Goal: Transaction & Acquisition: Download file/media

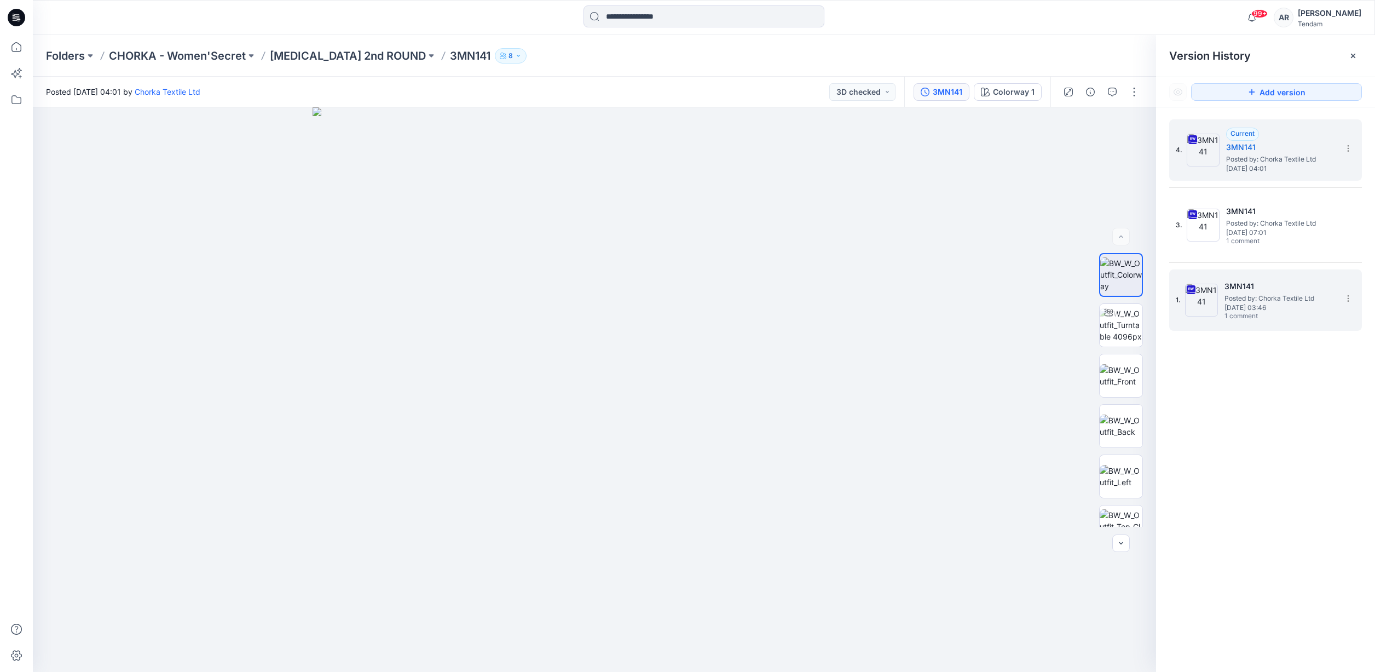
click at [1305, 301] on span "Posted by: Chorka Textile Ltd" at bounding box center [1278, 298] width 109 height 11
click at [1111, 92] on icon "button" at bounding box center [1112, 92] width 9 height 9
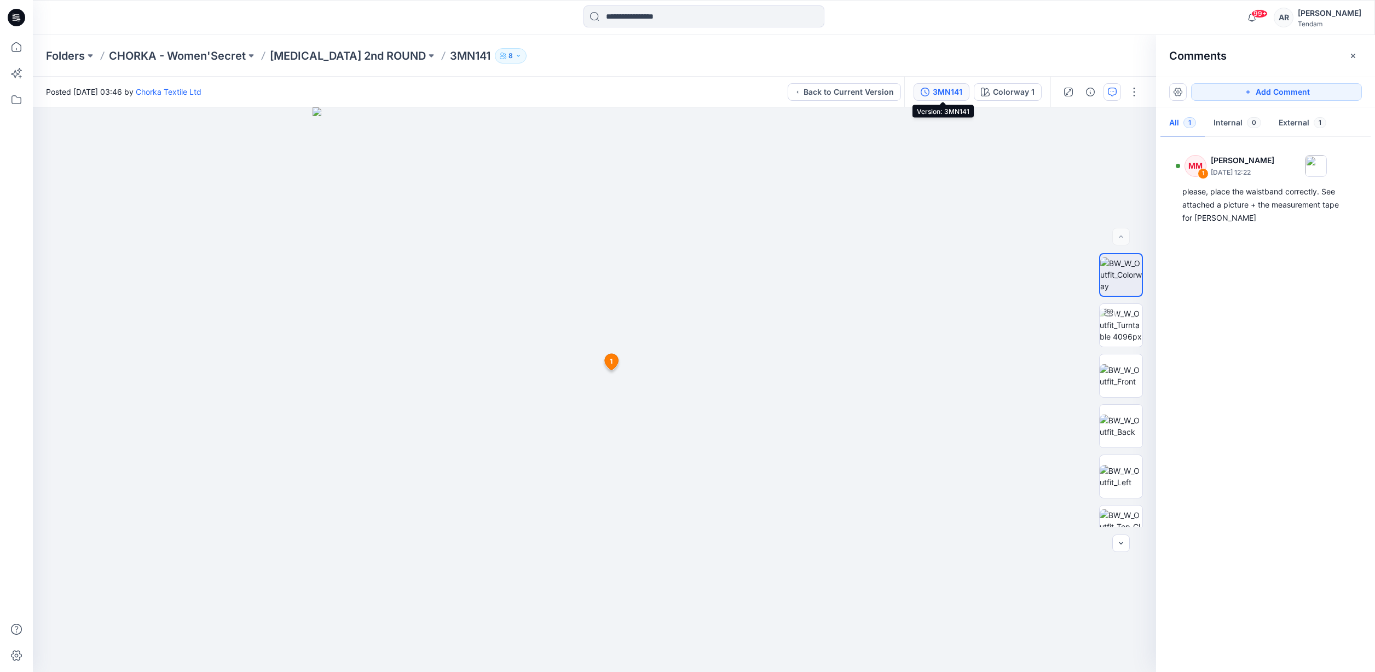
click at [945, 92] on div "3MN141" at bounding box center [948, 92] width 30 height 12
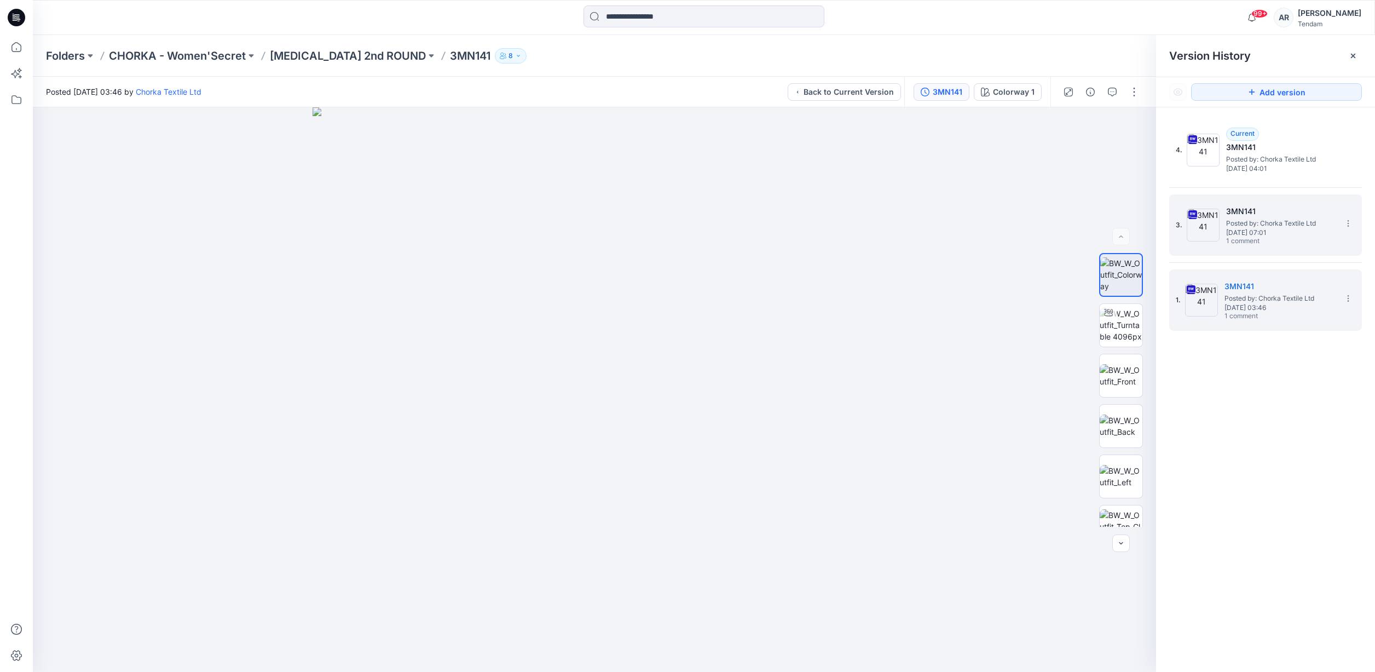
click at [1262, 205] on h5 "3MN141" at bounding box center [1280, 211] width 109 height 13
click at [1110, 94] on icon "button" at bounding box center [1112, 92] width 9 height 9
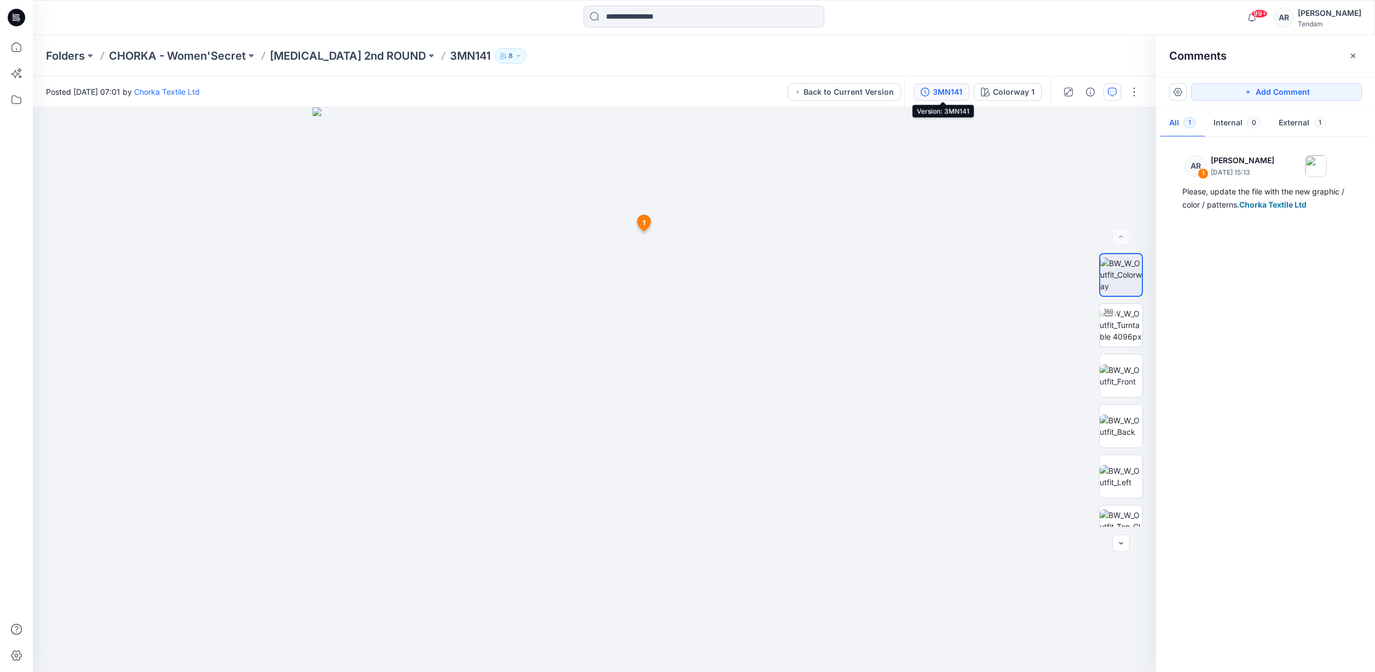
click at [954, 95] on div "3MN141" at bounding box center [948, 92] width 30 height 12
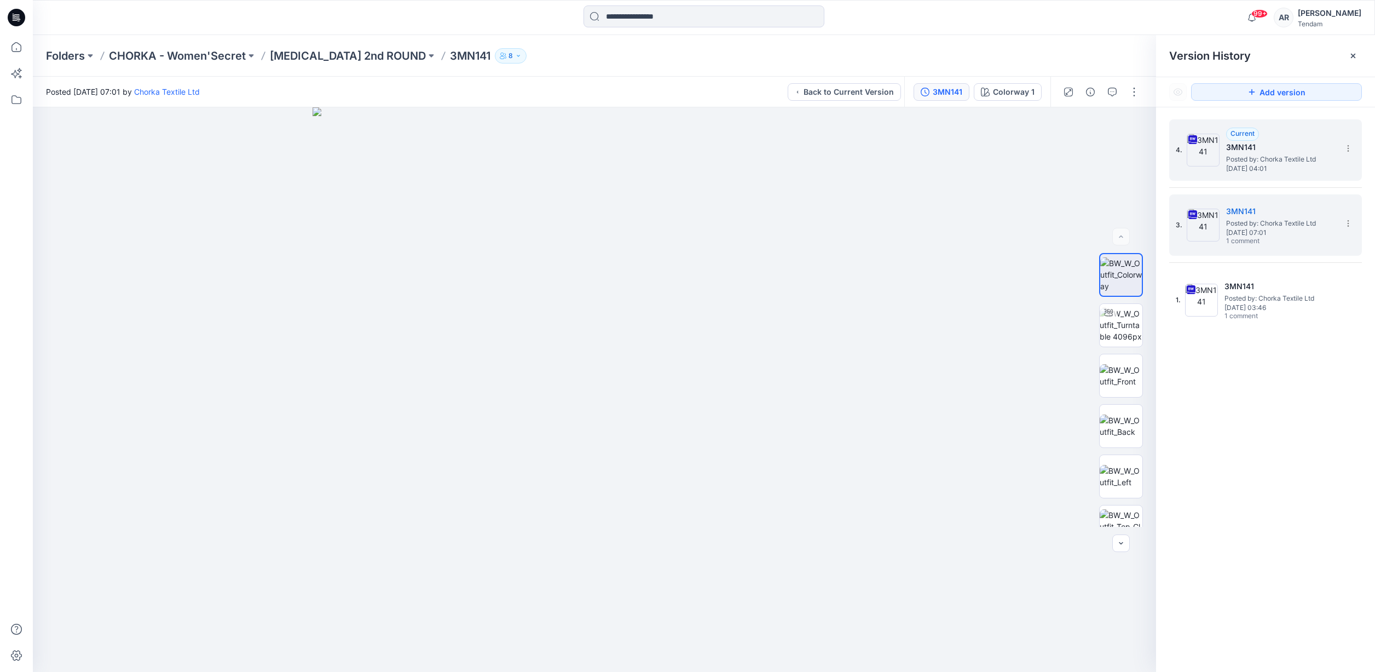
click at [1263, 158] on span "Posted by: Chorka Textile Ltd" at bounding box center [1280, 159] width 109 height 11
click at [1114, 90] on icon "button" at bounding box center [1112, 92] width 9 height 9
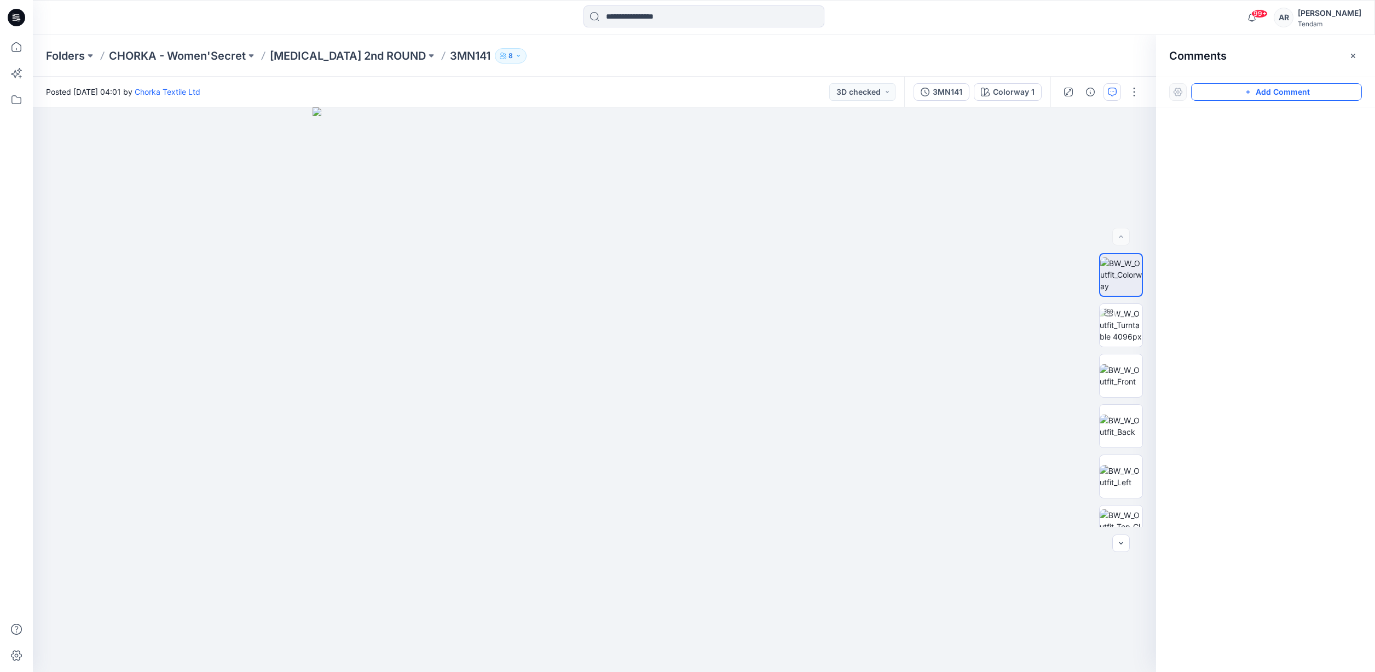
click at [1278, 97] on button "Add Comment" at bounding box center [1276, 92] width 171 height 18
click at [610, 240] on div "1" at bounding box center [594, 389] width 1123 height 564
drag, startPoint x: 688, startPoint y: 247, endPoint x: 859, endPoint y: 164, distance: 189.9
click at [859, 164] on button at bounding box center [855, 165] width 180 height 7
click at [851, 178] on textarea at bounding box center [855, 188] width 180 height 44
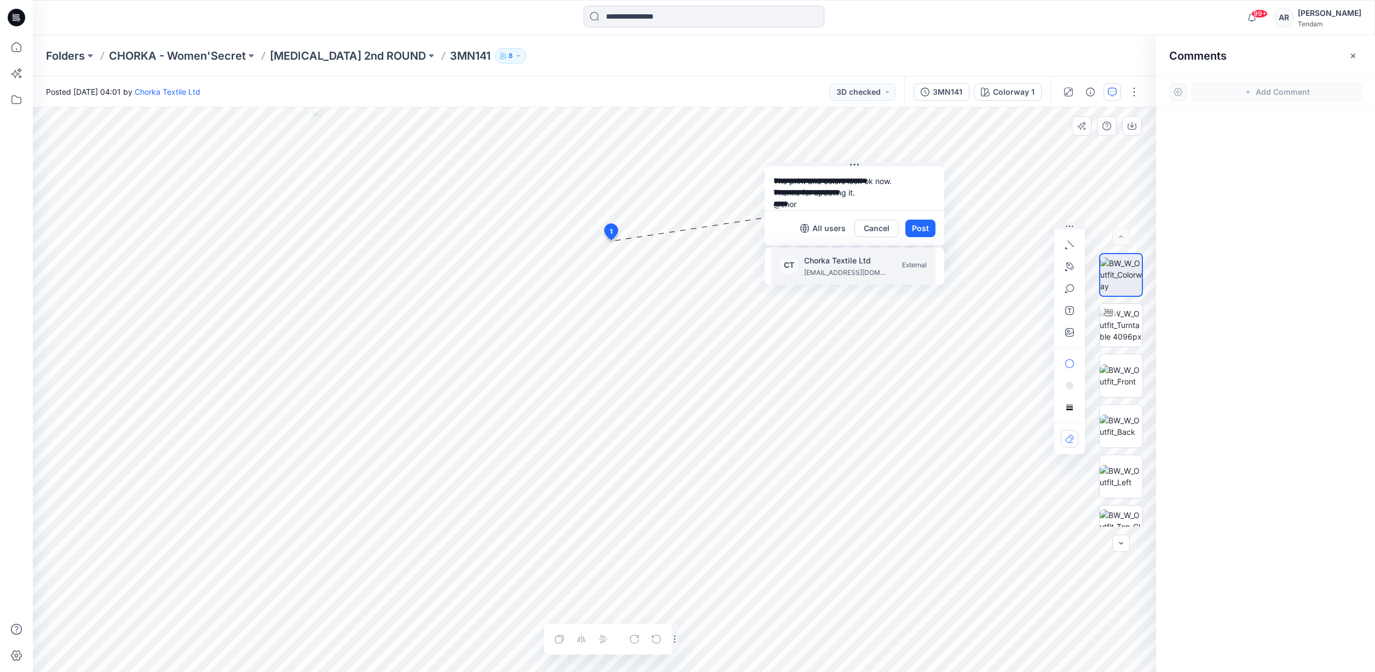
click at [866, 261] on p "Chorka Textile Ltd" at bounding box center [845, 260] width 82 height 13
type textarea "**********"
click at [920, 233] on button "Post" at bounding box center [920, 228] width 30 height 18
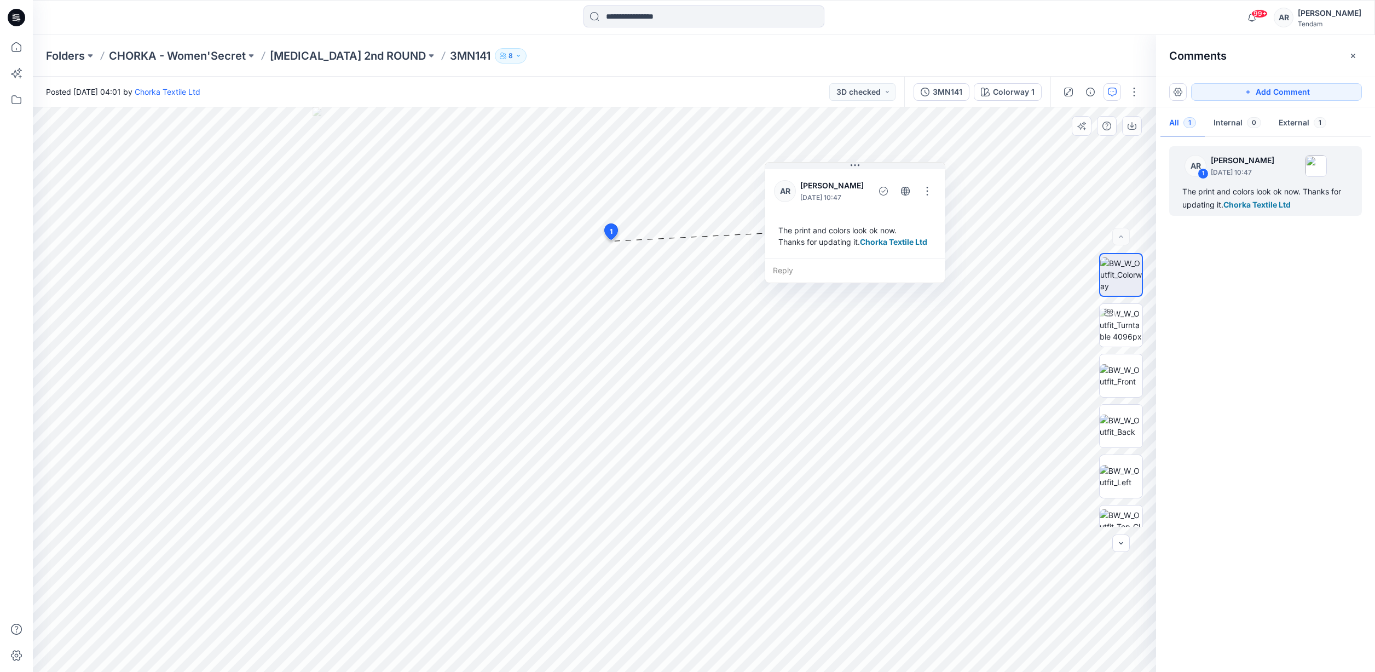
drag, startPoint x: 1262, startPoint y: 90, endPoint x: 1197, endPoint y: 221, distance: 146.1
click at [1262, 90] on button "Add Comment" at bounding box center [1276, 92] width 171 height 18
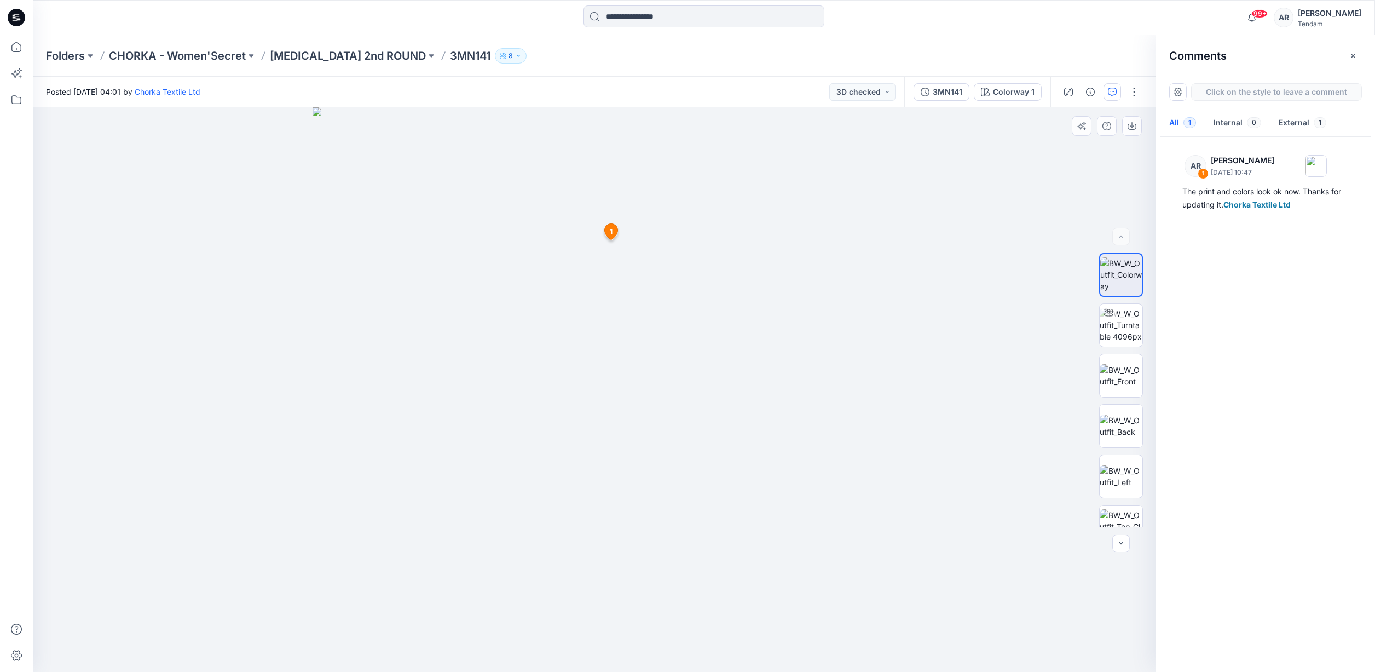
click at [612, 426] on div "2 1 AR [PERSON_NAME] [DATE] 10:47 The print and colors look ok now. Thanks for …" at bounding box center [594, 389] width 1123 height 564
drag, startPoint x: 680, startPoint y: 433, endPoint x: 872, endPoint y: 473, distance: 196.1
click at [800, 461] on icon at bounding box center [795, 456] width 9 height 9
click at [862, 485] on textarea at bounding box center [879, 493] width 180 height 44
click at [804, 497] on textarea "**********" at bounding box center [879, 493] width 180 height 44
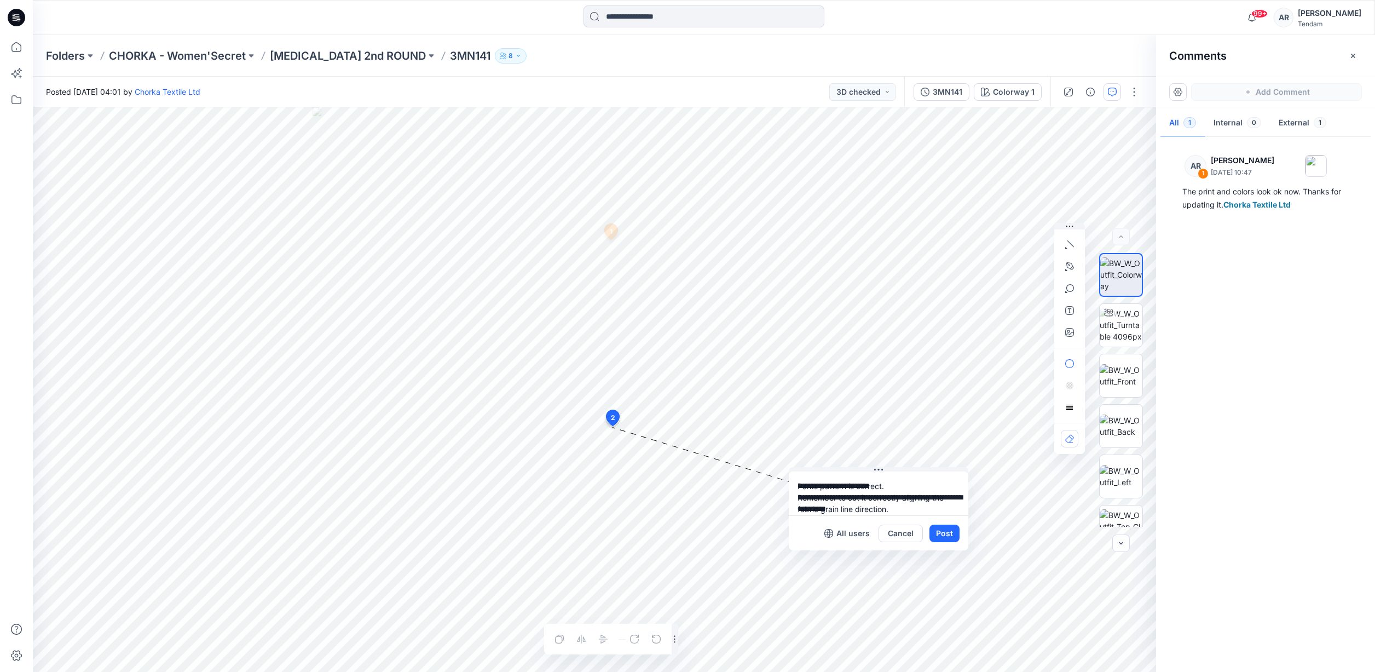
click at [906, 507] on textarea "**********" at bounding box center [879, 493] width 180 height 44
click at [884, 440] on p "Chorka Textile Ltd" at bounding box center [869, 441] width 82 height 13
type textarea "**********"
click at [956, 535] on button "Post" at bounding box center [944, 533] width 30 height 18
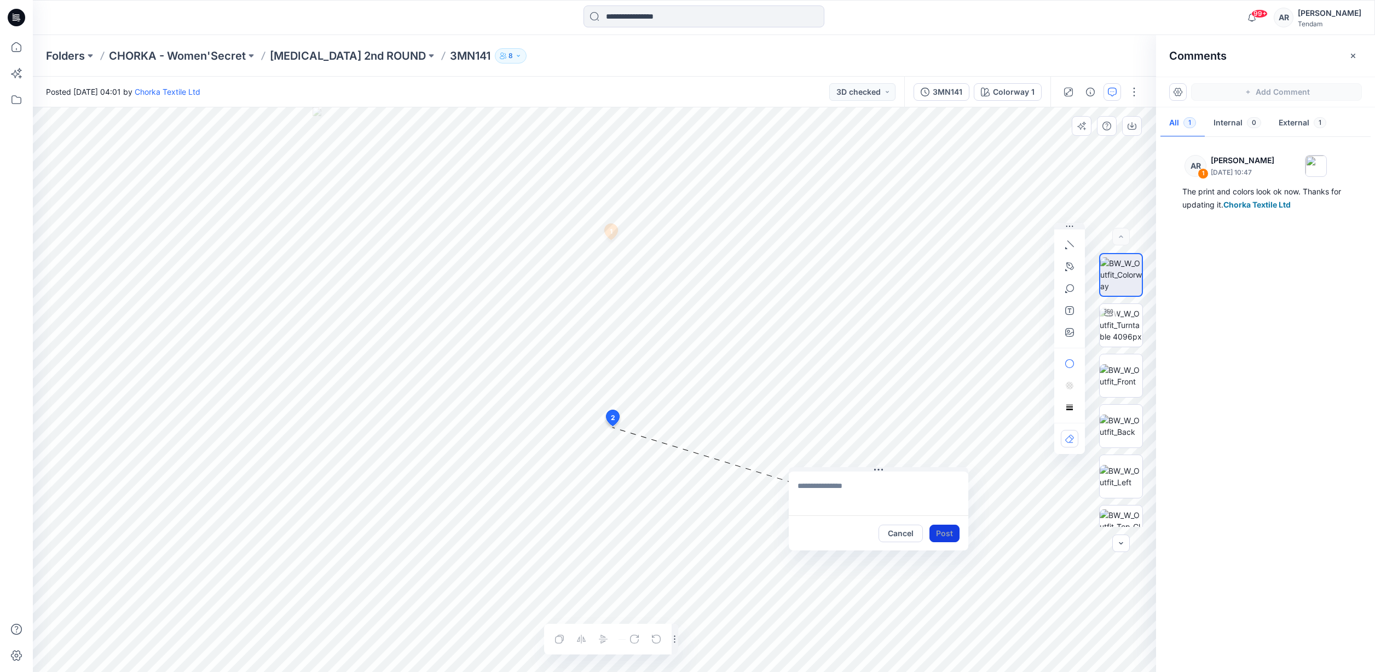
scroll to position [0, 0]
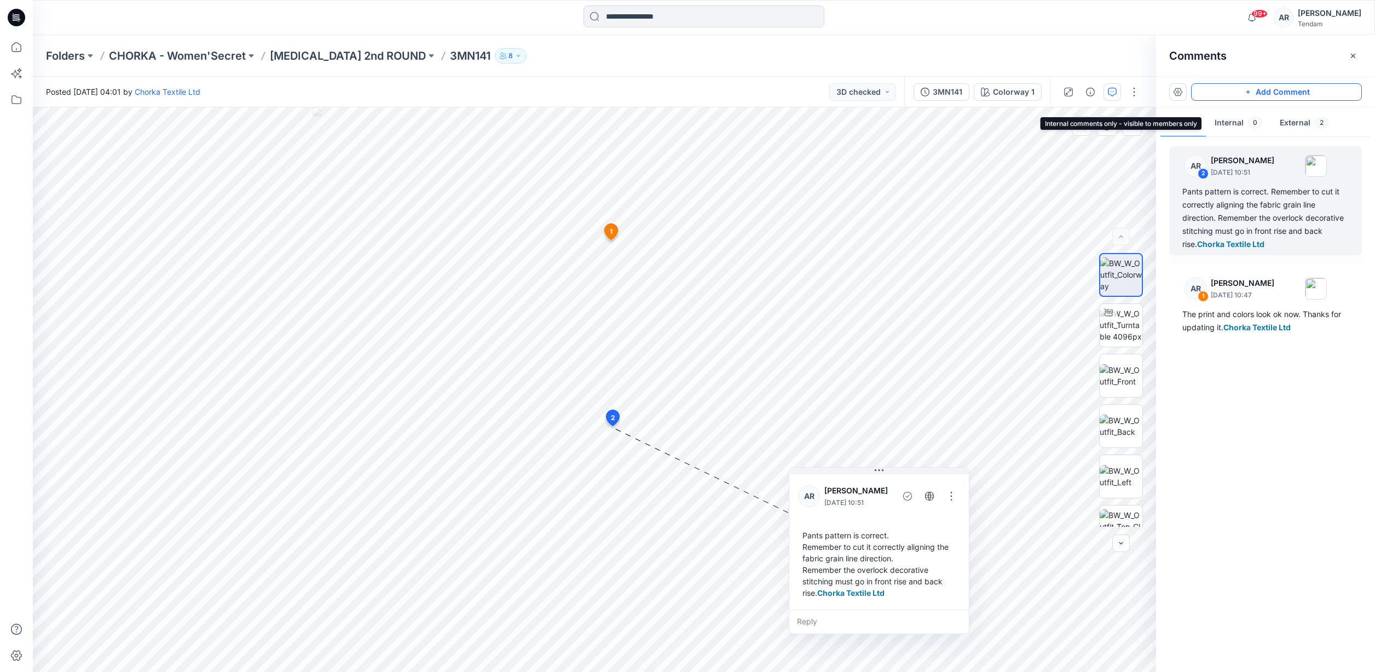
click at [1255, 87] on button "Add Comment" at bounding box center [1276, 92] width 171 height 18
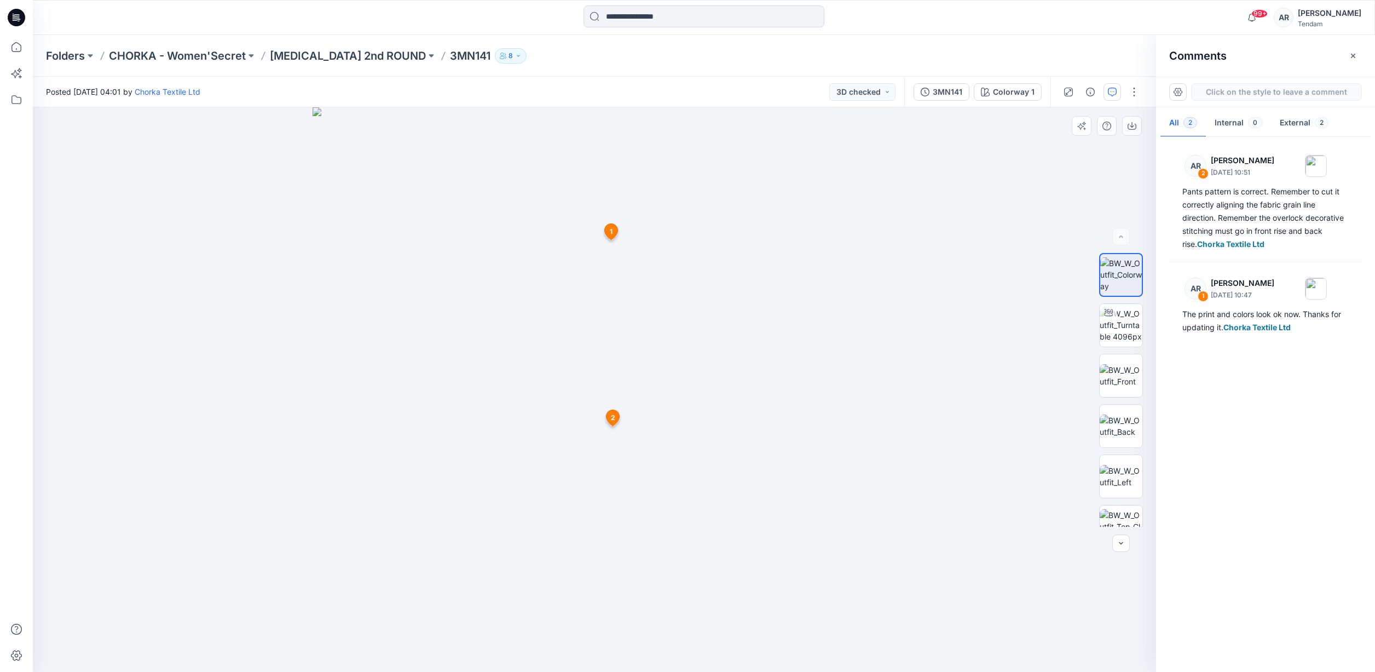
click at [581, 293] on div "3 1 AR [PERSON_NAME] [DATE] 10:47 The print and colors look ok now. Thanks for …" at bounding box center [594, 389] width 1123 height 564
click at [426, 129] on icon at bounding box center [424, 130] width 9 height 9
click at [427, 154] on textarea at bounding box center [425, 154] width 180 height 44
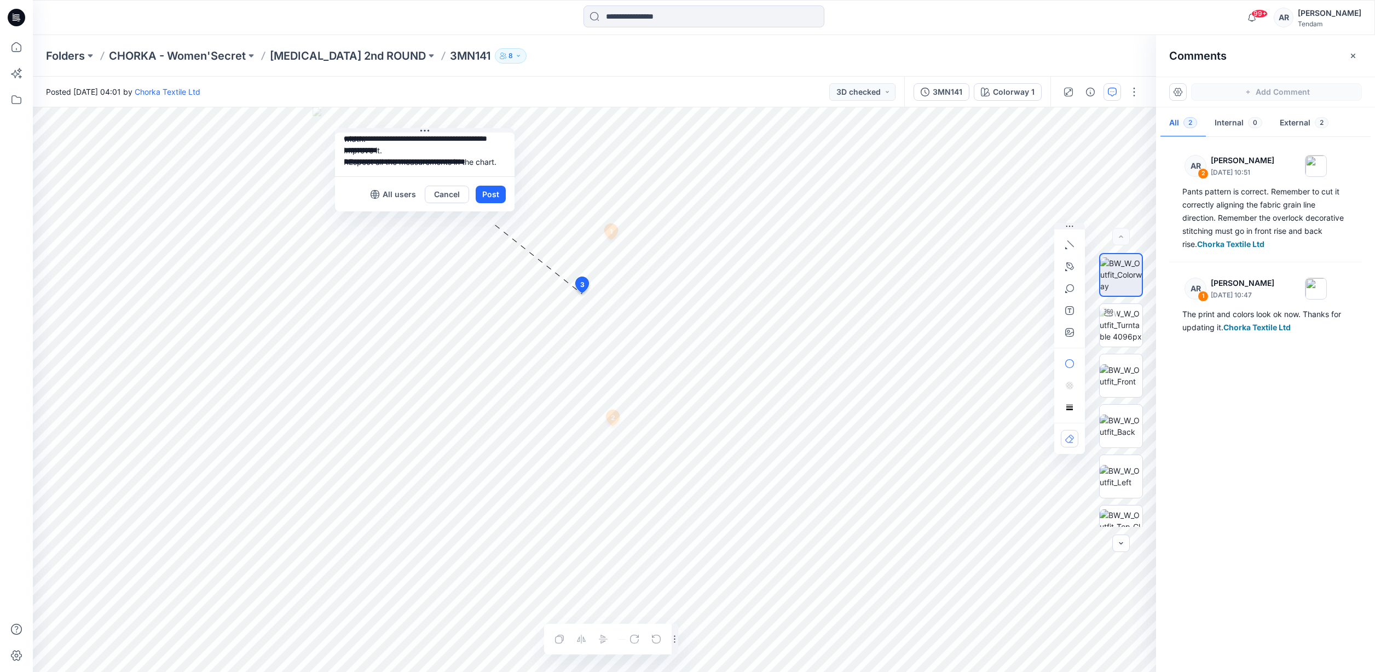
scroll to position [56, 0]
click at [401, 163] on textarea "**********" at bounding box center [425, 154] width 180 height 44
click at [410, 163] on textarea "**********" at bounding box center [425, 154] width 180 height 44
click at [398, 222] on p "Chorka Textile Ltd" at bounding box center [415, 226] width 82 height 13
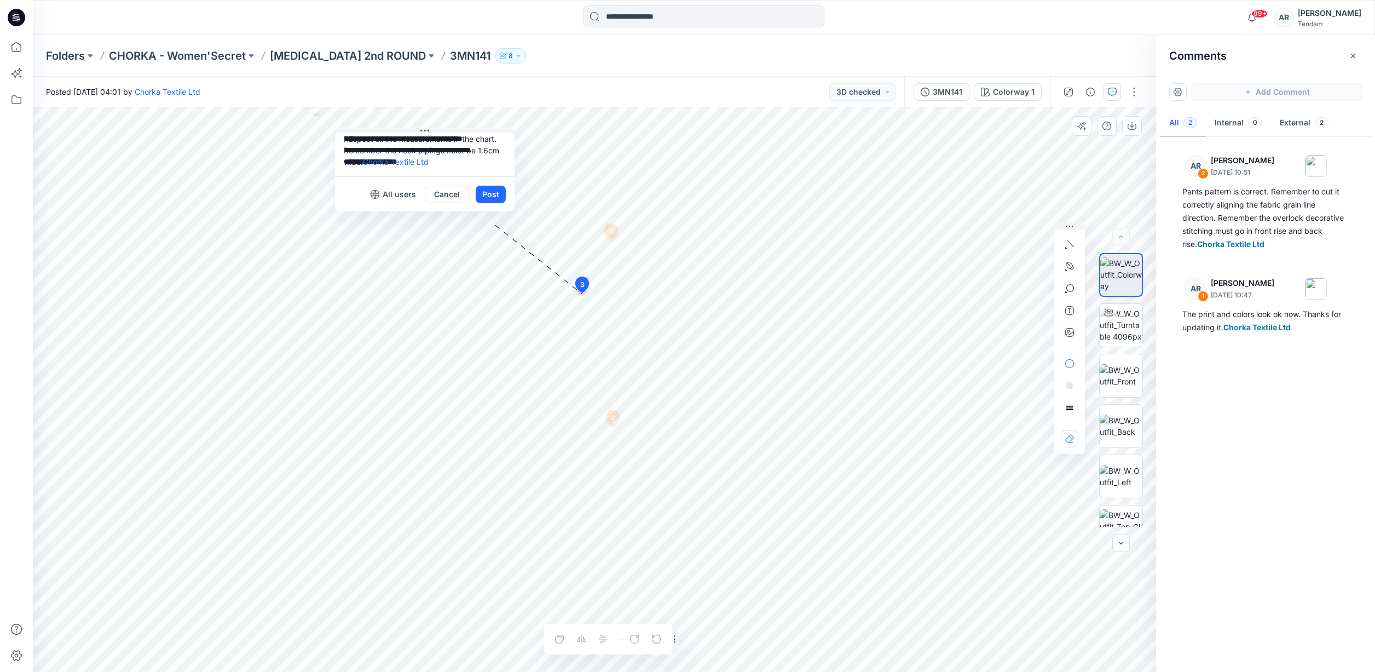
scroll to position [77, 0]
click at [445, 148] on textarea "**********" at bounding box center [425, 154] width 180 height 44
click at [460, 165] on textarea "**********" at bounding box center [425, 154] width 180 height 44
type textarea "**********"
click at [505, 200] on div "Cancel Post" at bounding box center [465, 195] width 81 height 18
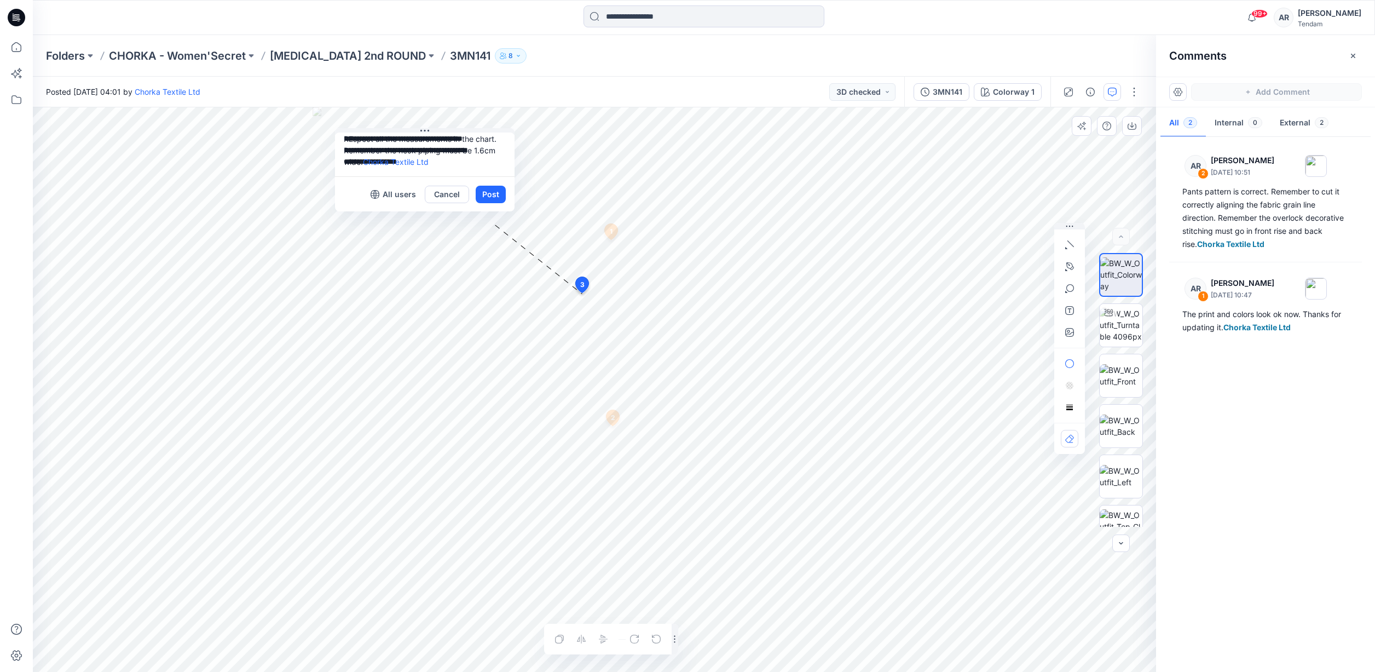
click at [501, 199] on button "Post" at bounding box center [491, 195] width 30 height 18
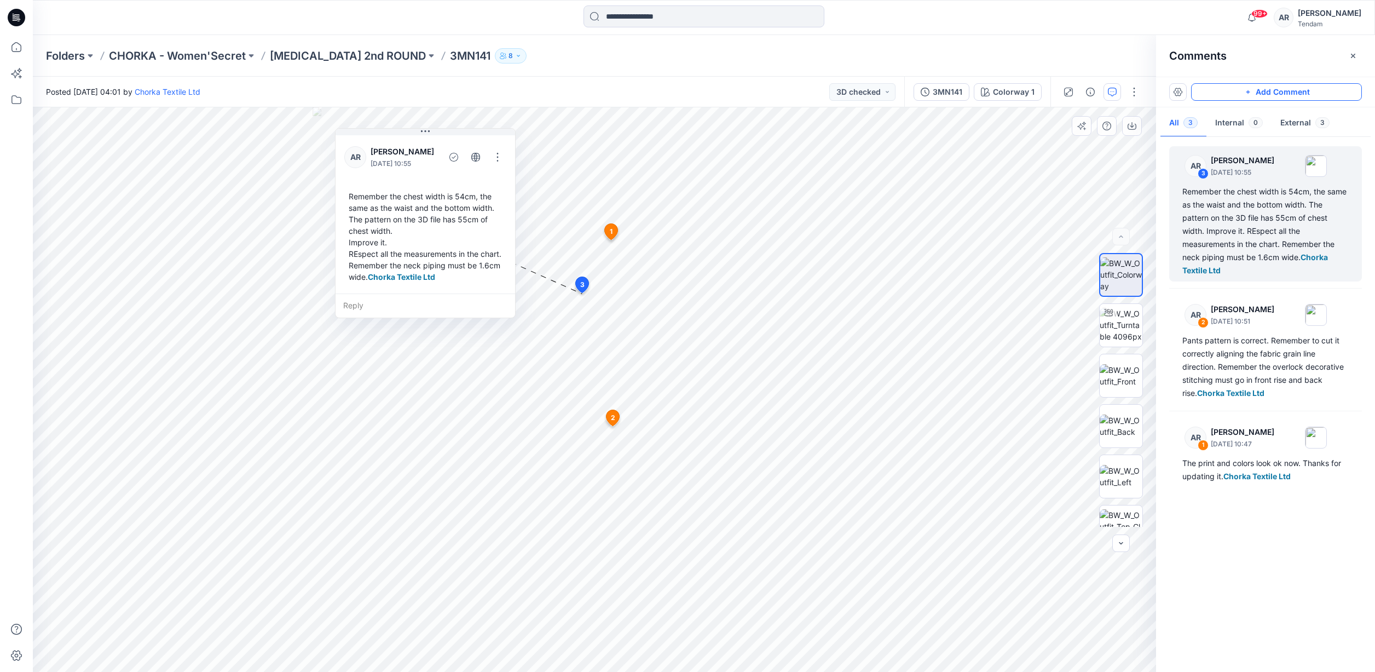
click at [1319, 89] on button "Add Comment" at bounding box center [1276, 92] width 171 height 18
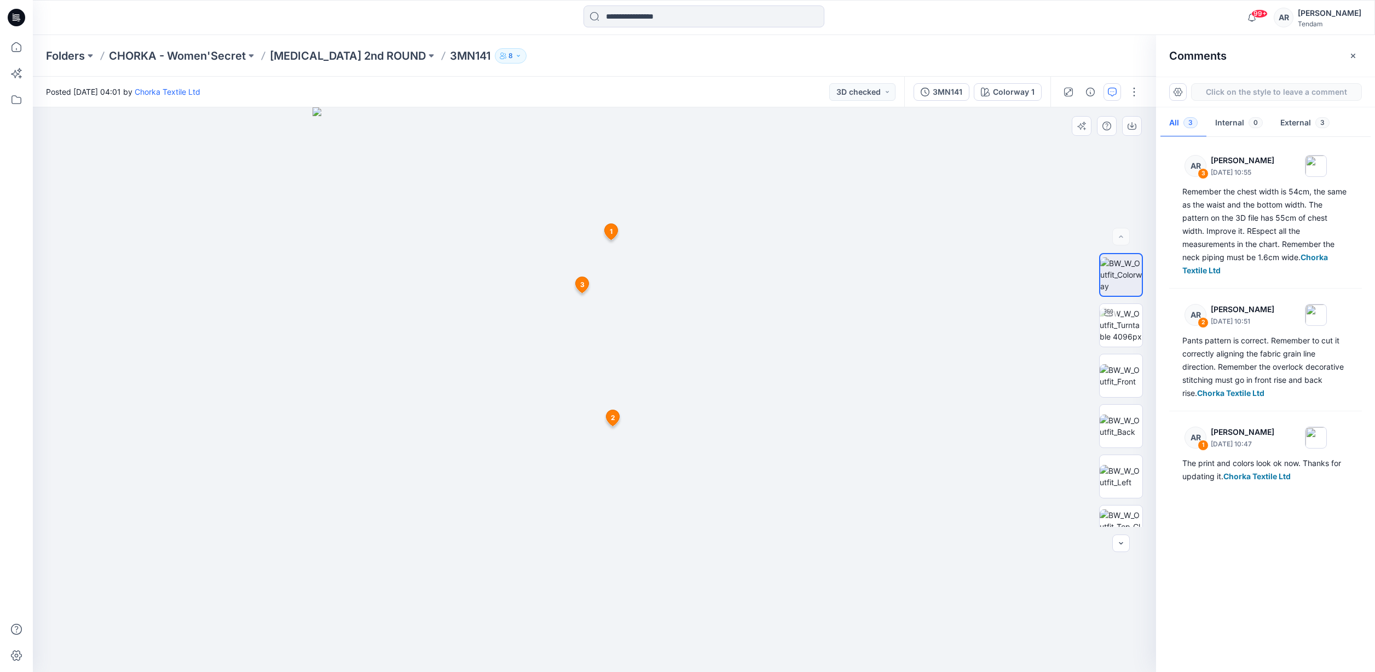
click at [590, 192] on div "4 1 AR [PERSON_NAME] [DATE] 10:47 The print and colors look ok now. Thanks for …" at bounding box center [594, 389] width 1123 height 564
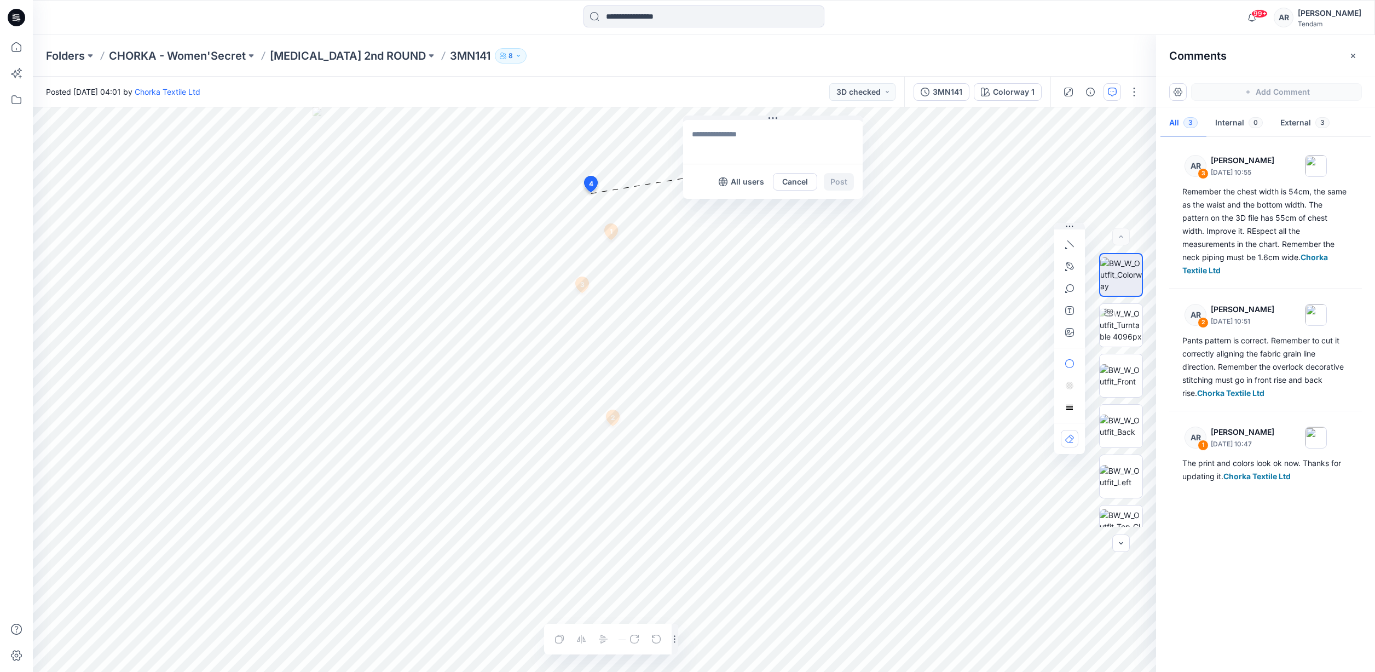
drag, startPoint x: 669, startPoint y: 200, endPoint x: 785, endPoint y: 121, distance: 140.7
click at [786, 115] on button at bounding box center [773, 118] width 180 height 7
click at [785, 121] on textarea at bounding box center [781, 140] width 180 height 44
click at [749, 201] on li "CT Chorka Textile Ltd [EMAIL_ADDRESS][DOMAIN_NAME] External" at bounding box center [780, 217] width 164 height 37
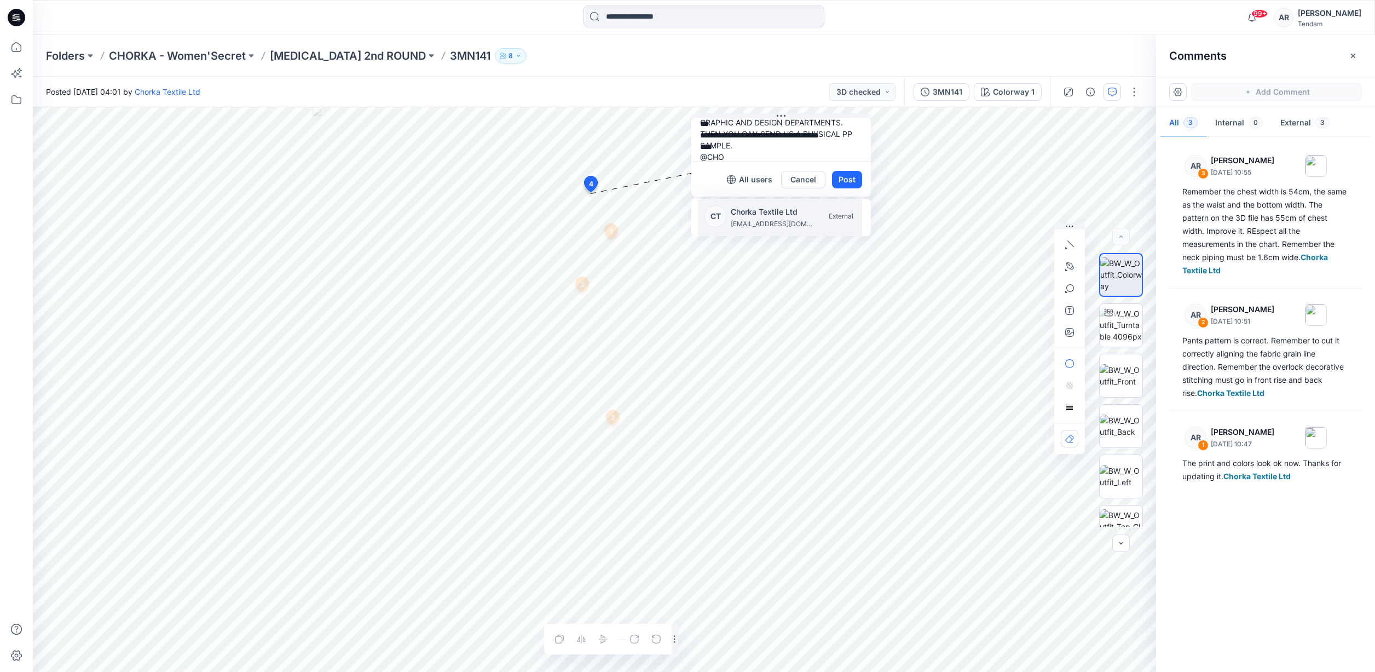
type textarea "**********"
click at [853, 181] on button "Post" at bounding box center [847, 180] width 30 height 18
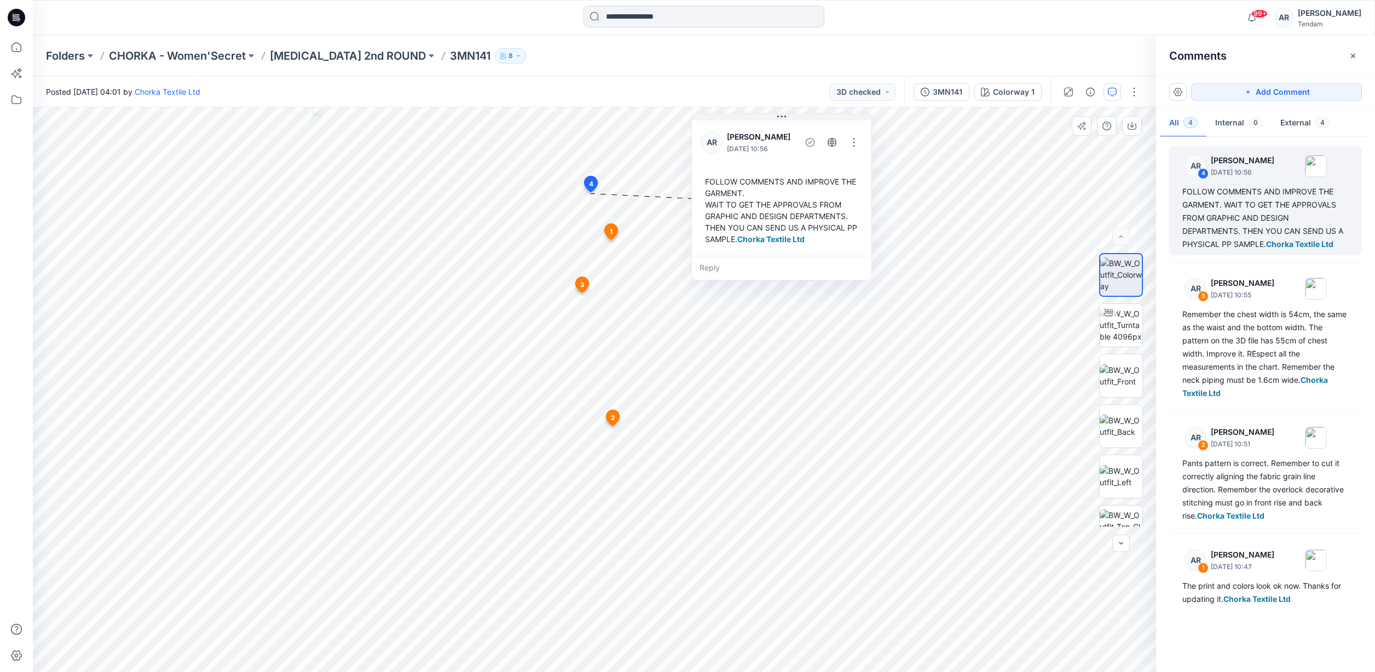
click at [516, 69] on div "Folders CHORKA - Women'Secret [MEDICAL_DATA] 2nd ROUND 3MN141 8" at bounding box center [704, 56] width 1342 height 42
click at [545, 46] on div "Folders CHORKA - Women'Secret [MEDICAL_DATA] 2nd ROUND 3MN141 8" at bounding box center [704, 56] width 1342 height 42
click at [300, 54] on p "[MEDICAL_DATA] 2nd ROUND" at bounding box center [348, 55] width 156 height 15
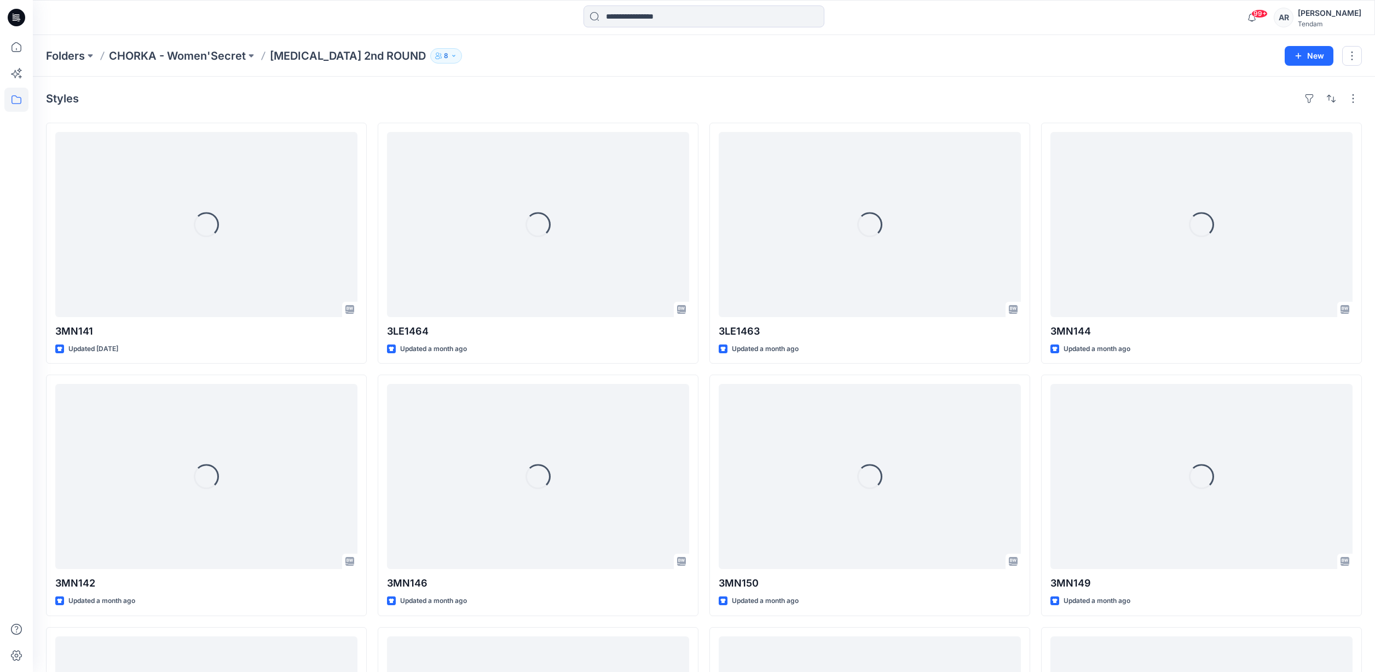
click at [493, 42] on div "Folders CHORKA - Women'Secret [MEDICAL_DATA] 2nd ROUND 8 New" at bounding box center [704, 56] width 1342 height 42
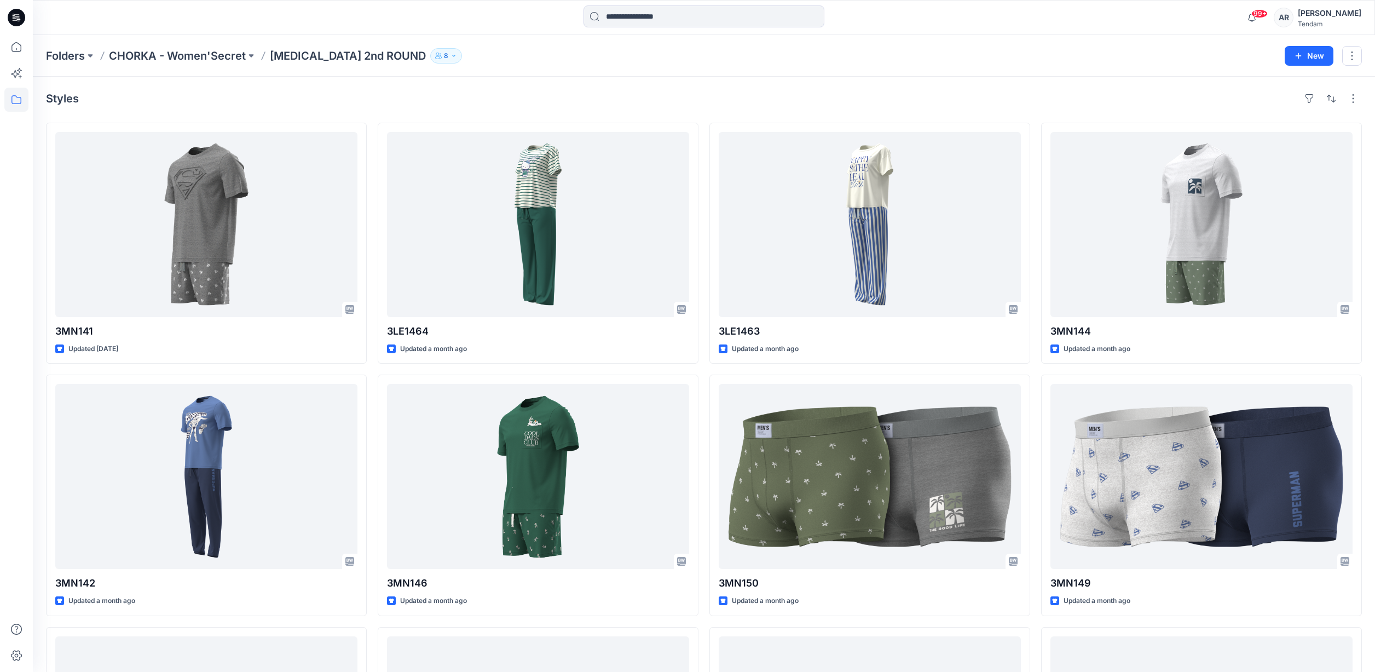
click at [1143, 57] on div "Folders CHORKA - Women'Secret [MEDICAL_DATA] 2nd ROUND 8" at bounding box center [661, 55] width 1230 height 15
click at [510, 42] on div "Folders CHORKA - Women'Secret [MEDICAL_DATA] 2nd ROUND 8 New" at bounding box center [704, 56] width 1342 height 42
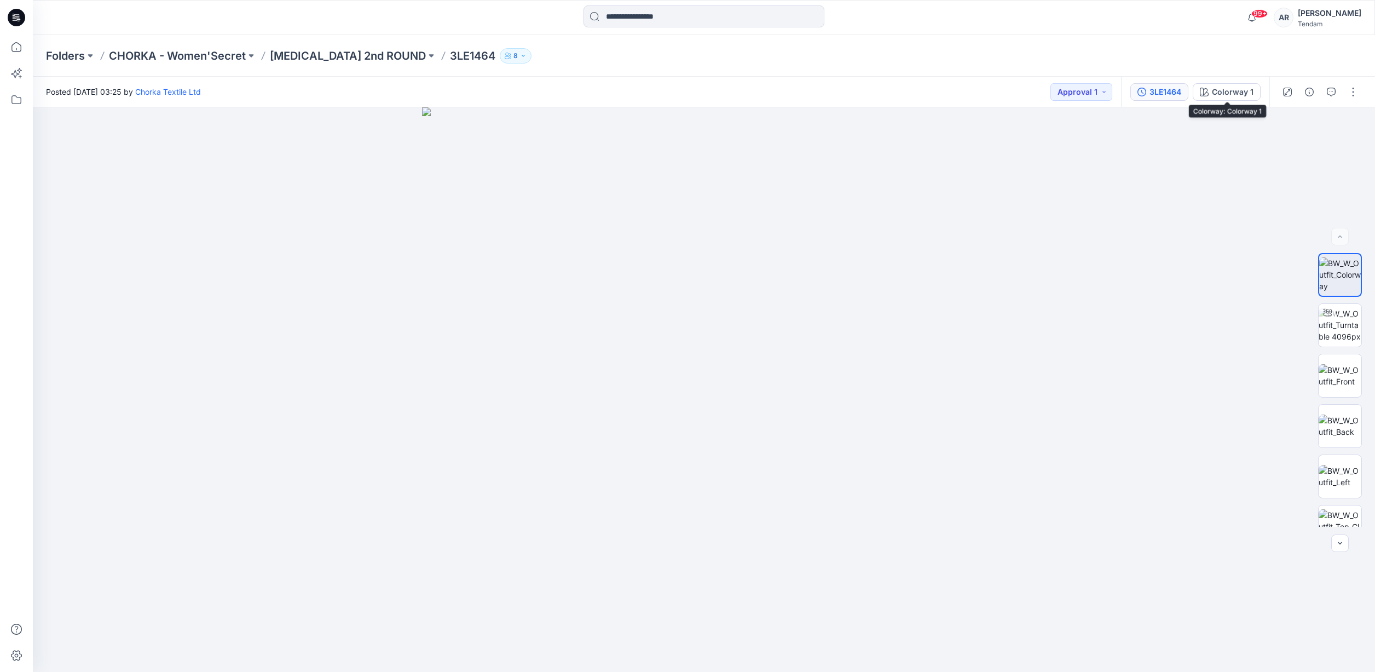
click at [1168, 94] on div "3LE1464" at bounding box center [1165, 92] width 32 height 12
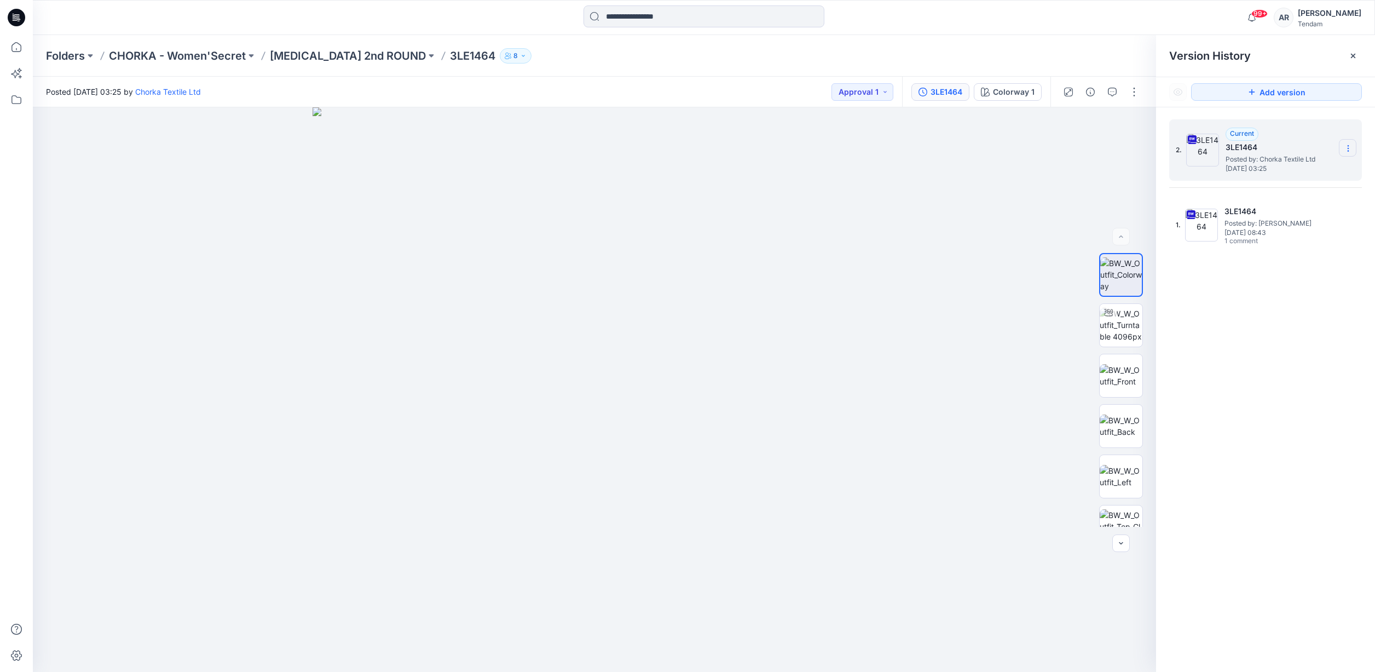
click at [1350, 147] on icon at bounding box center [1348, 148] width 9 height 9
click at [1289, 173] on span "Download Source BW File" at bounding box center [1292, 169] width 91 height 13
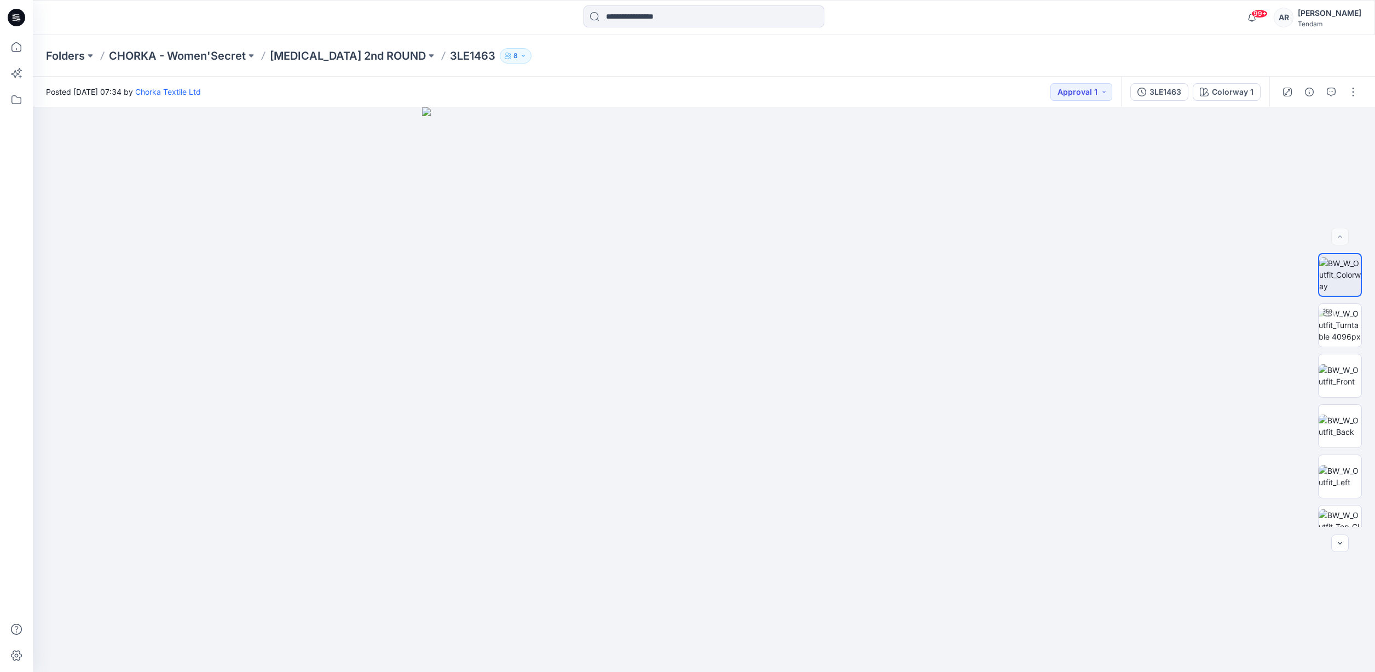
click at [1050, 38] on div "Folders CHORKA - Women'Secret T3 2nd ROUND 3LE1463 8" at bounding box center [704, 56] width 1342 height 42
click at [1145, 92] on icon "button" at bounding box center [1141, 92] width 9 height 9
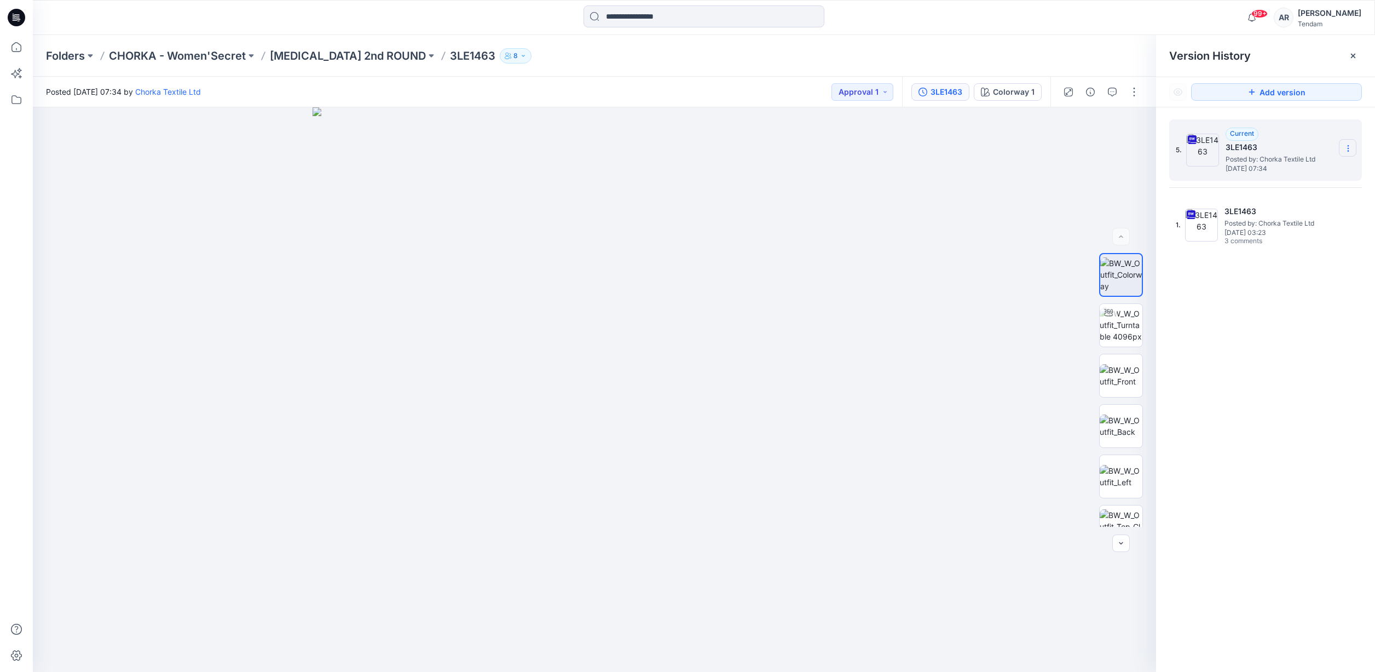
click at [1351, 141] on section at bounding box center [1348, 148] width 18 height 18
click at [1279, 175] on span "Download Source BW File" at bounding box center [1292, 169] width 91 height 13
click at [817, 55] on div "Folders CHORKA - Women'Secret T3 2nd ROUND 3LE1463 8" at bounding box center [661, 55] width 1230 height 15
